Goal: Information Seeking & Learning: Learn about a topic

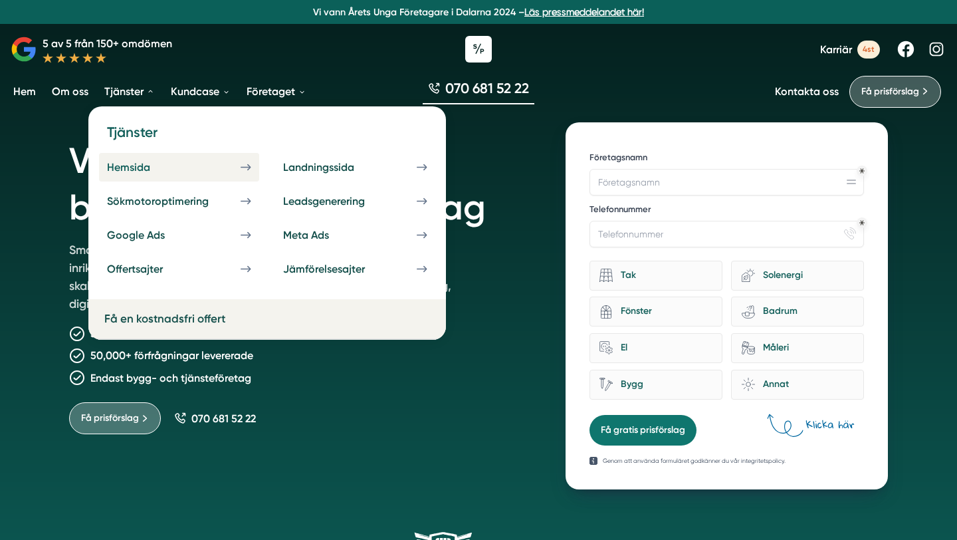
click at [135, 168] on div "Hemsida" at bounding box center [144, 167] width 75 height 13
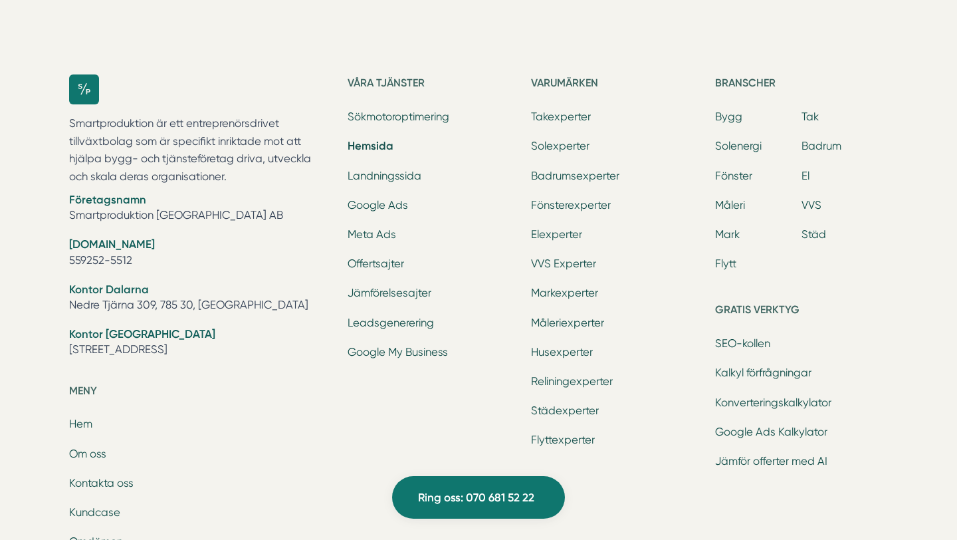
scroll to position [4616, 0]
click at [724, 344] on link "SEO-kollen" at bounding box center [742, 342] width 55 height 13
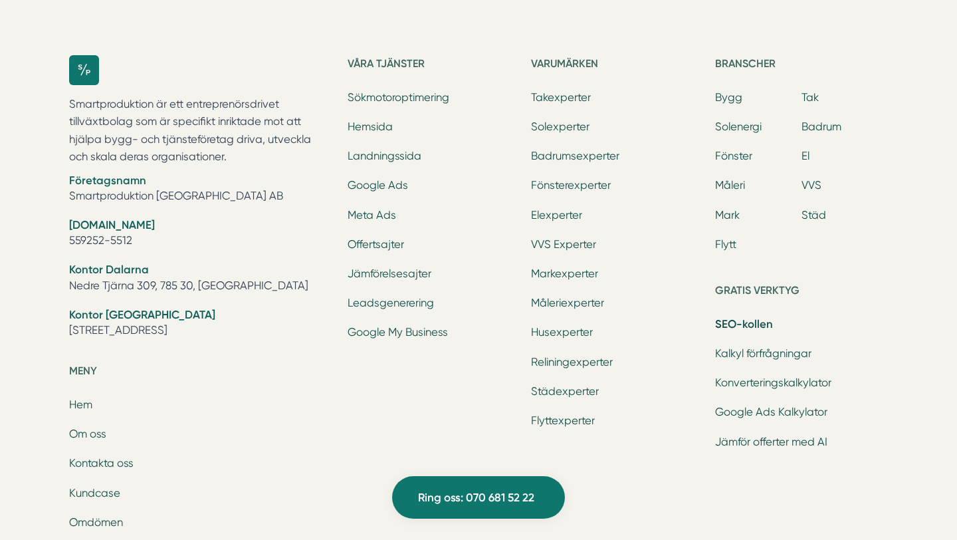
scroll to position [2540, 0]
click at [396, 101] on link "Sökmotoroptimering" at bounding box center [399, 98] width 102 height 13
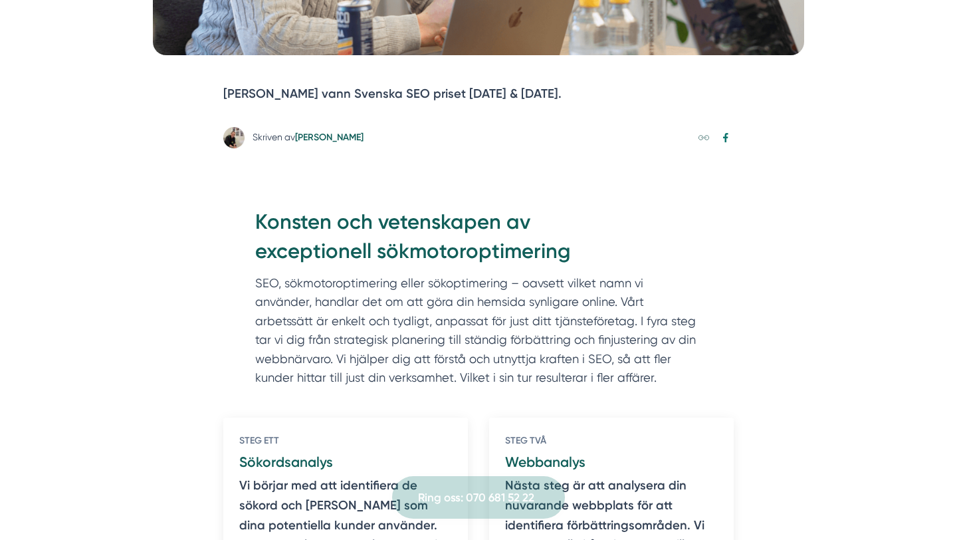
scroll to position [491, 0]
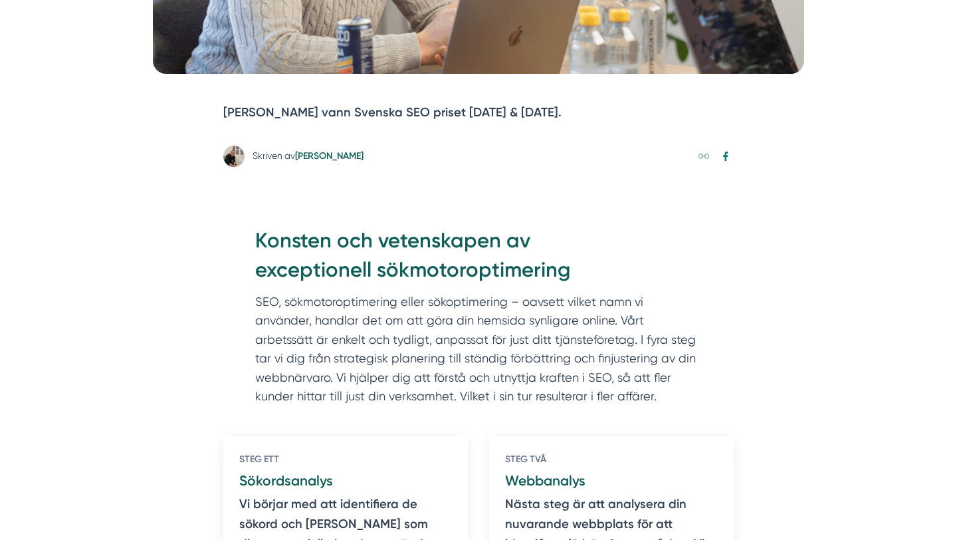
click at [422, 116] on p "[PERSON_NAME] vann Svenska SEO priset [DATE] & [DATE]." at bounding box center [478, 113] width 511 height 20
click at [419, 112] on p "[PERSON_NAME] vann Svenska SEO priset [DATE] & [DATE]." at bounding box center [478, 113] width 511 height 20
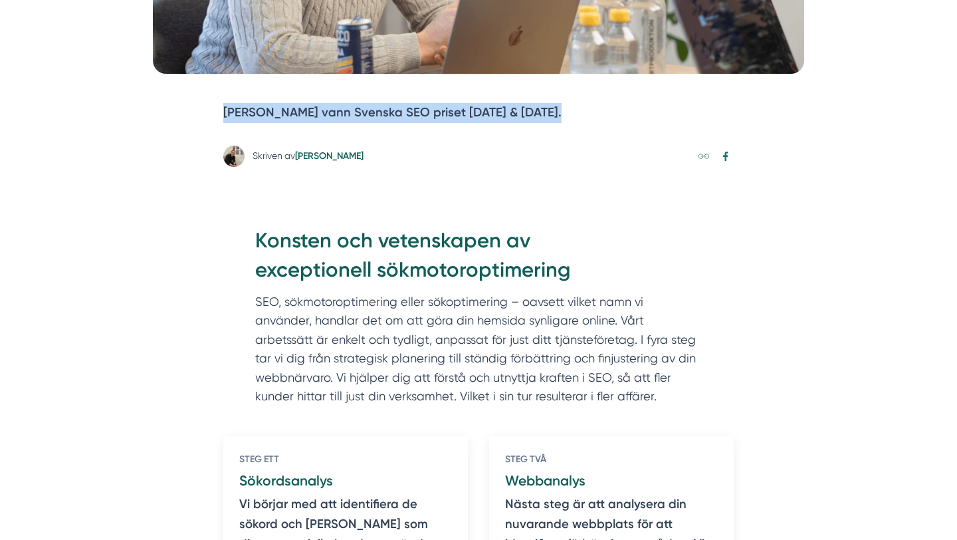
click at [419, 112] on p "[PERSON_NAME] vann Svenska SEO priset [DATE] & [DATE]." at bounding box center [478, 113] width 511 height 20
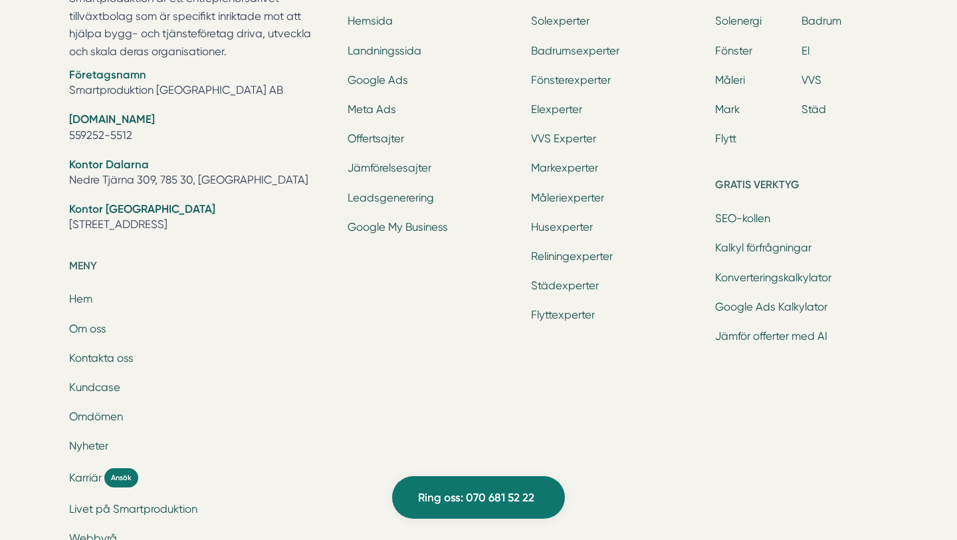
scroll to position [5654, 0]
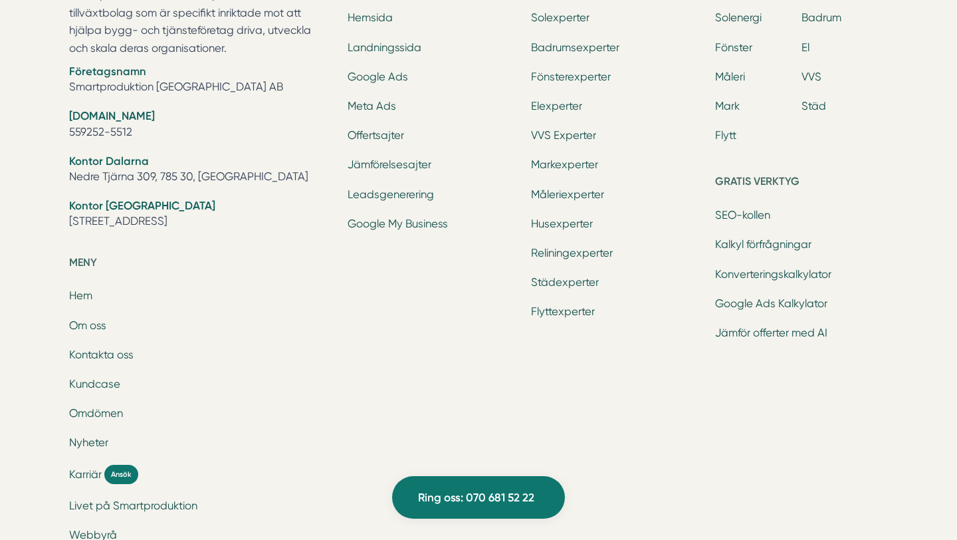
click at [241, 137] on li "[DOMAIN_NAME] 559252-5512" at bounding box center [200, 125] width 263 height 34
